Goal: Information Seeking & Learning: Learn about a topic

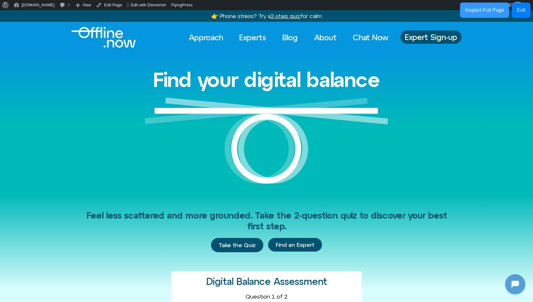
click at [492, 5] on button "Inspect Full Page" at bounding box center [484, 10] width 49 height 15
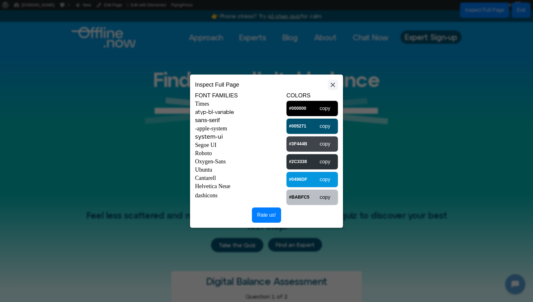
click at [328, 80] on button at bounding box center [333, 85] width 10 height 10
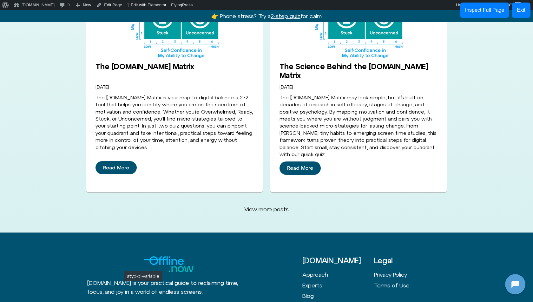
scroll to position [1812, 0]
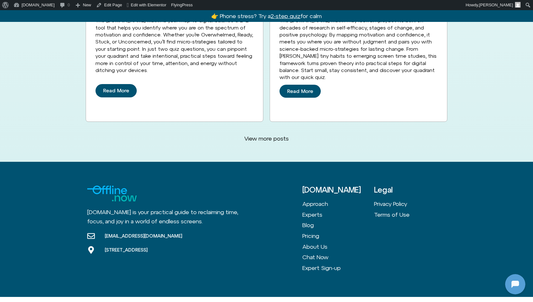
scroll to position [1737, 0]
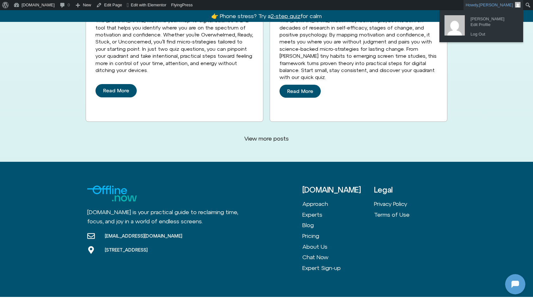
click at [494, 5] on span "[PERSON_NAME]" at bounding box center [496, 5] width 34 height 5
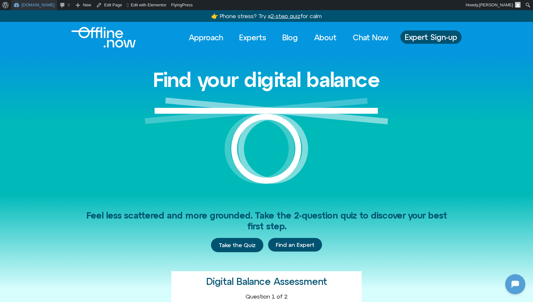
click at [37, 4] on link "[DOMAIN_NAME]" at bounding box center [34, 5] width 46 height 10
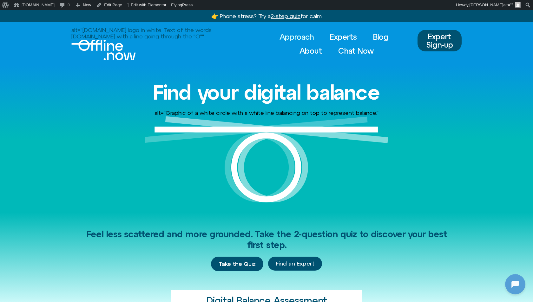
click at [284, 40] on link "Approach" at bounding box center [297, 37] width 46 height 14
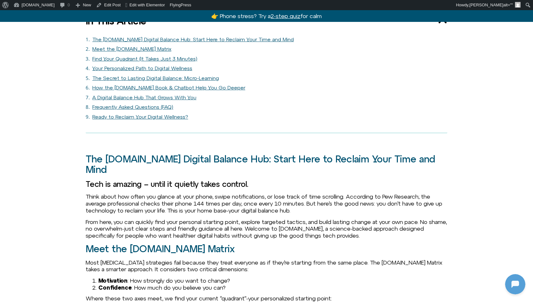
scroll to position [414, 0]
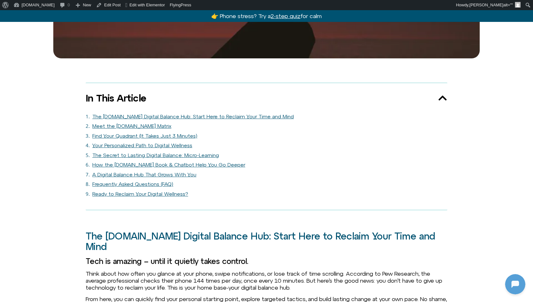
click at [88, 113] on div "The [DOMAIN_NAME] Digital Balance Hub: Start Here to Reclaim Your Time and Mind" at bounding box center [267, 116] width 362 height 7
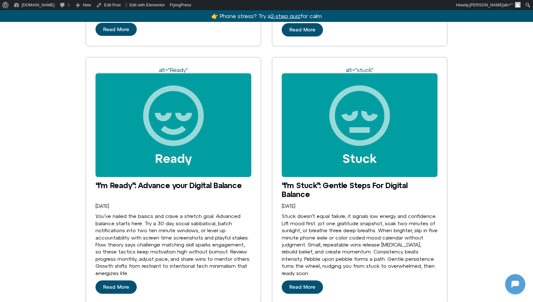
scroll to position [1848, 0]
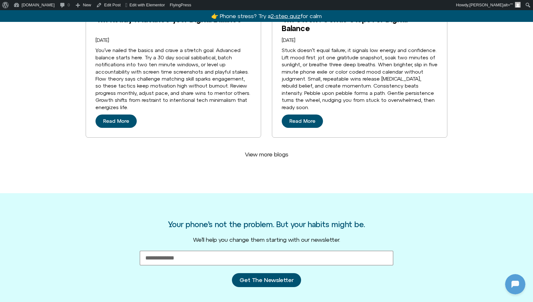
click at [263, 147] on link "View more blogs" at bounding box center [266, 154] width 59 height 15
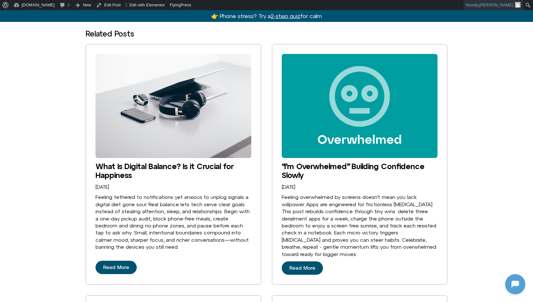
scroll to position [1421, 0]
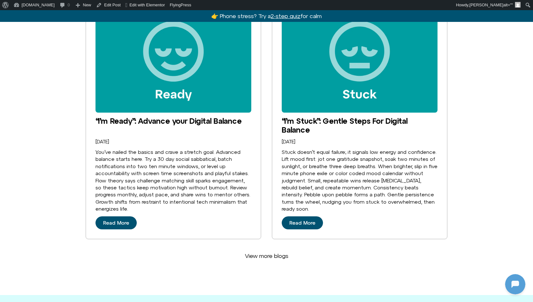
scroll to position [1759, 0]
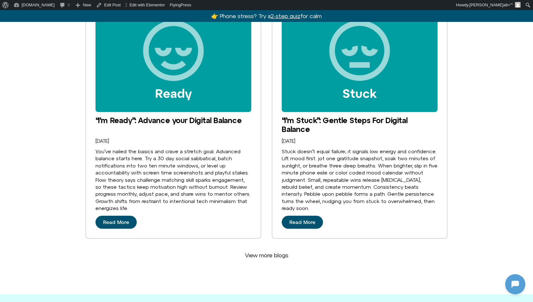
click at [267, 252] on span "View more blogs" at bounding box center [266, 255] width 43 height 7
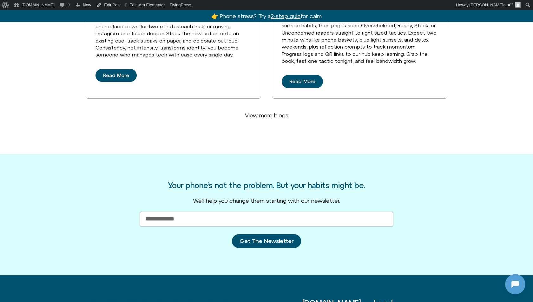
scroll to position [2436, 0]
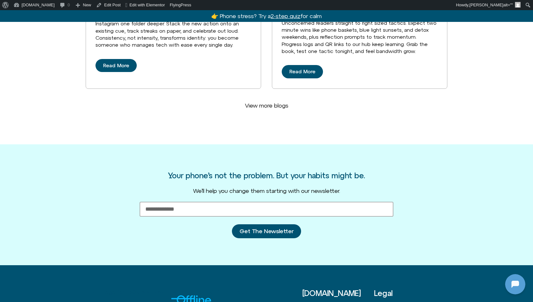
click at [284, 102] on span "View more blogs" at bounding box center [266, 105] width 43 height 7
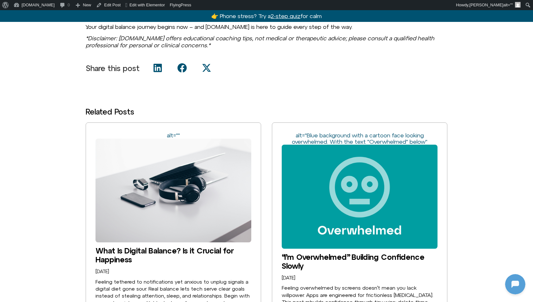
scroll to position [1388, 0]
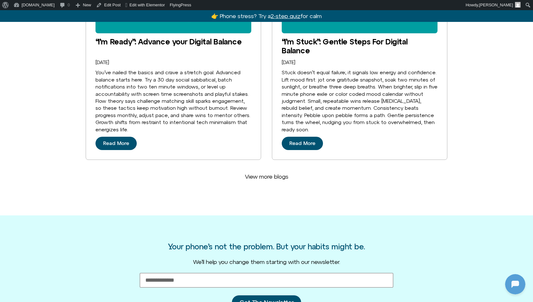
scroll to position [1756, 0]
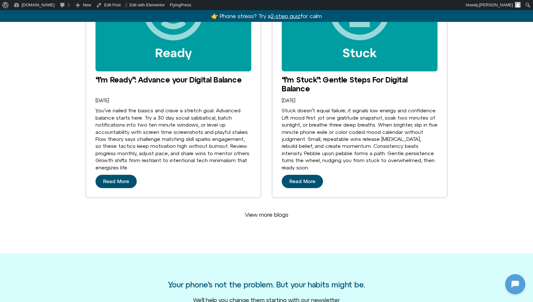
click at [265, 211] on span "View more blogs" at bounding box center [266, 214] width 43 height 7
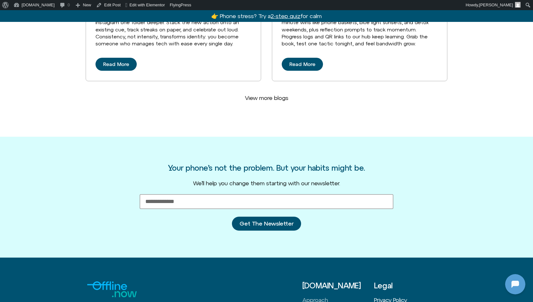
scroll to position [2359, 0]
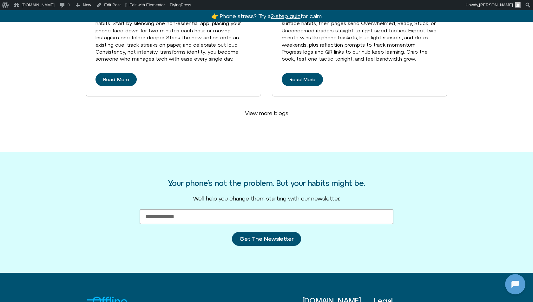
click at [262, 106] on link "View more blogs" at bounding box center [266, 113] width 59 height 15
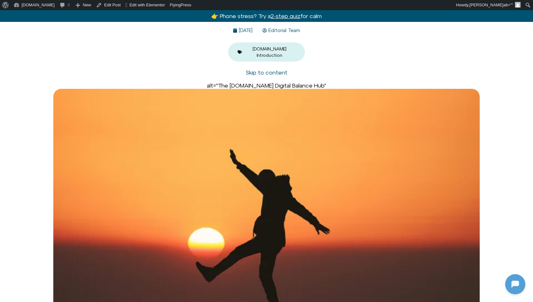
scroll to position [0, 0]
